Goal: Task Accomplishment & Management: Use online tool/utility

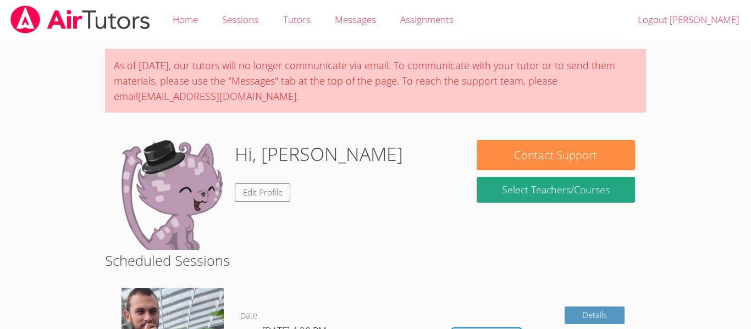
click at [73, 65] on body "Home Sessions Tutors Messages Assignments Logout [PERSON_NAME] As of [DATE], ou…" at bounding box center [375, 164] width 751 height 329
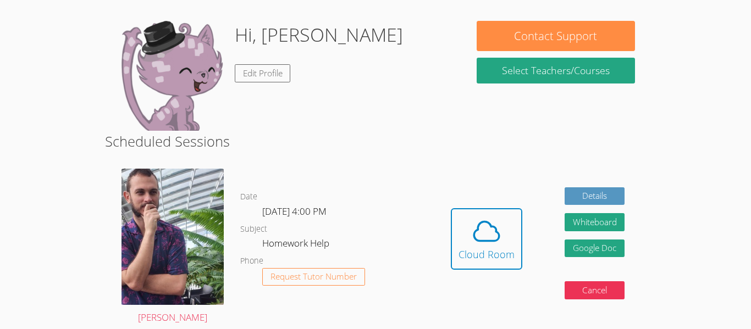
scroll to position [120, 0]
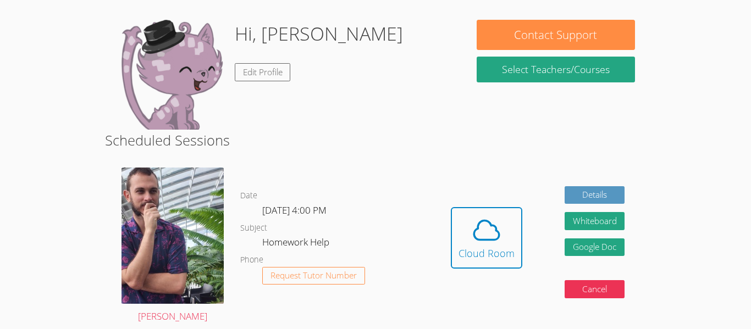
click at [478, 197] on div "Hidden Cloud Room Details Whiteboard Hidden Google Doc Cancel" at bounding box center [537, 246] width 216 height 174
click at [479, 224] on icon at bounding box center [486, 230] width 25 height 19
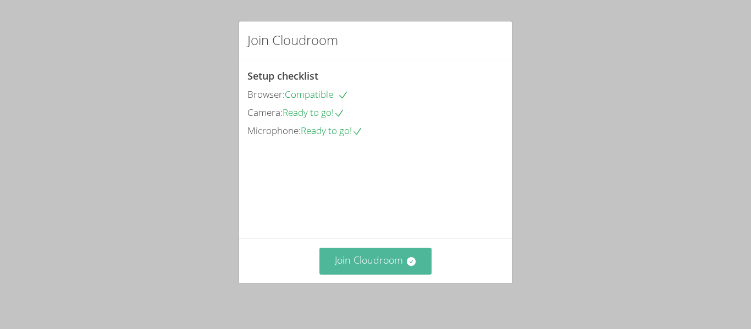
click at [418, 261] on button "Join Cloudroom" at bounding box center [375, 261] width 113 height 27
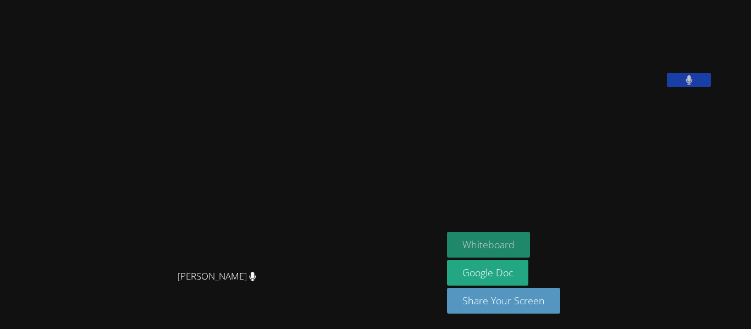
click at [520, 241] on button "Whiteboard" at bounding box center [488, 245] width 83 height 26
